Goal: Transaction & Acquisition: Book appointment/travel/reservation

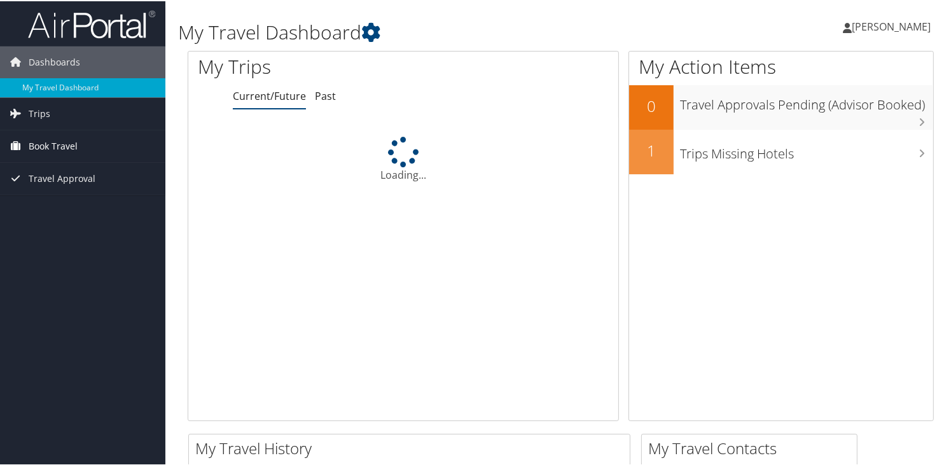
click at [47, 141] on span "Book Travel" at bounding box center [53, 145] width 49 height 32
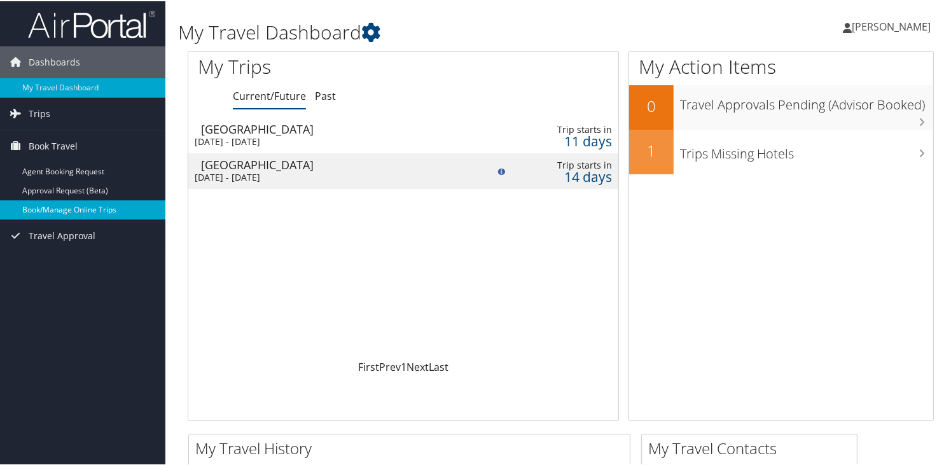
click at [59, 212] on link "Book/Manage Online Trips" at bounding box center [82, 208] width 165 height 19
